Goal: Use online tool/utility: Utilize a website feature to perform a specific function

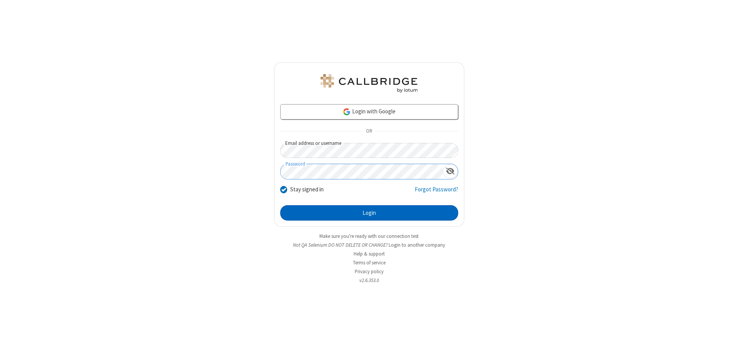
click at [369, 213] on button "Login" at bounding box center [369, 212] width 178 height 15
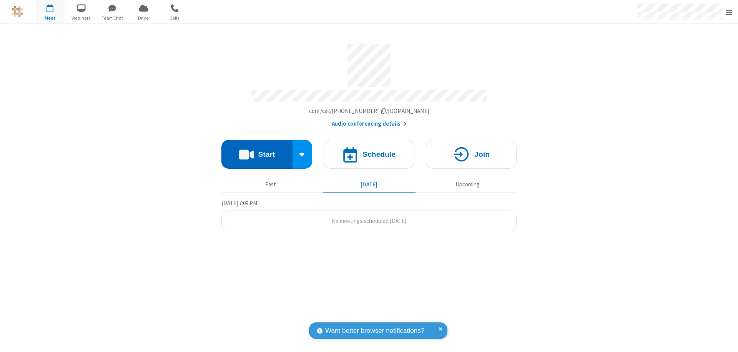
click at [257, 151] on button "Start" at bounding box center [257, 154] width 71 height 29
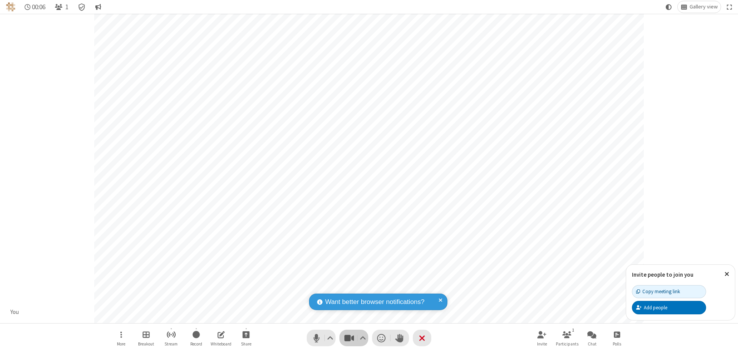
click at [349, 338] on span "Stop video (⌘+Shift+V)" at bounding box center [349, 338] width 12 height 11
click at [349, 338] on span "Start video (⌘+Shift+V)" at bounding box center [349, 338] width 12 height 11
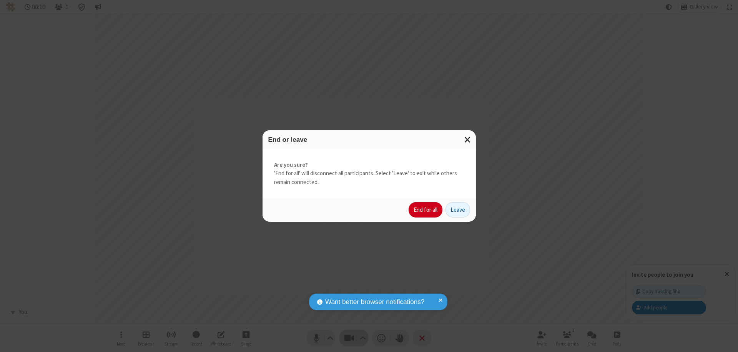
click at [426, 210] on button "End for all" at bounding box center [426, 209] width 34 height 15
